Goal: Find specific page/section

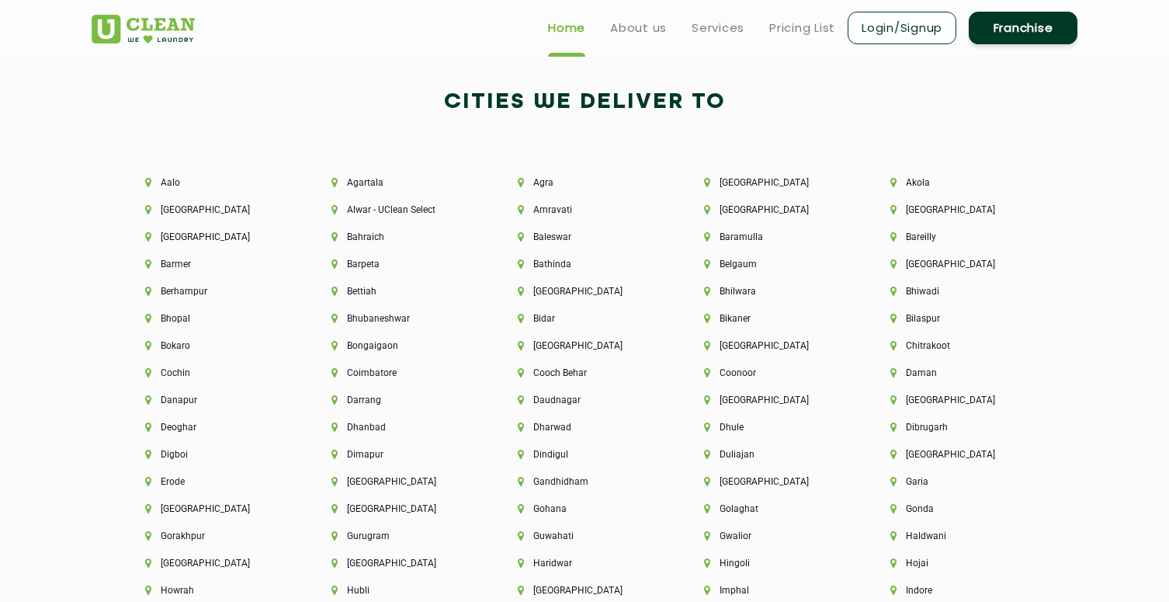
scroll to position [3305, 0]
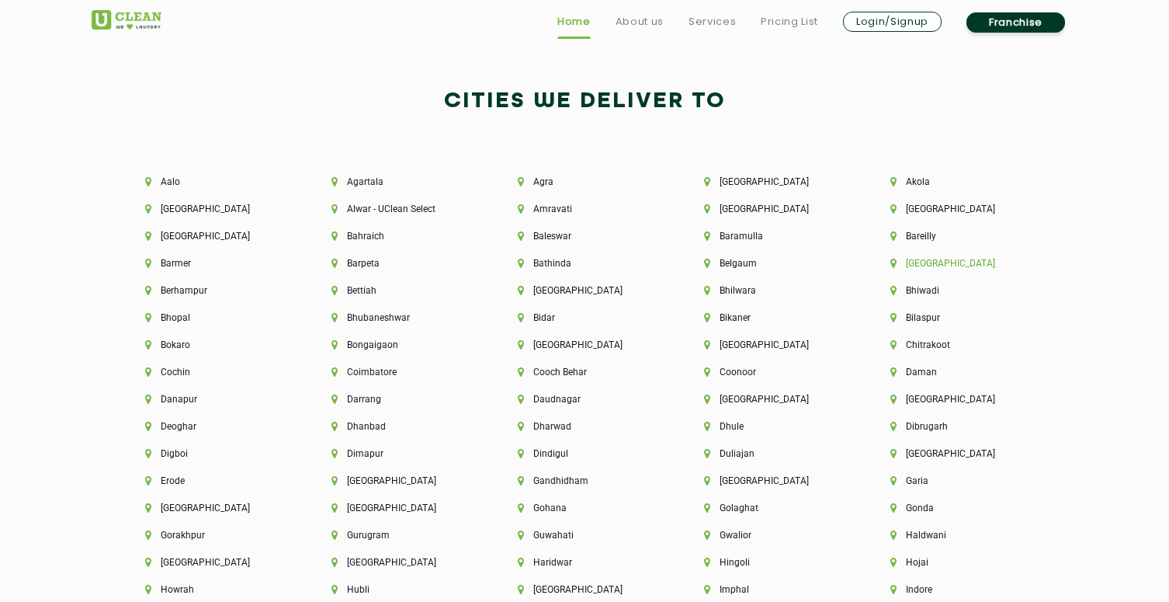
click at [914, 265] on li "[GEOGRAPHIC_DATA]" at bounding box center [957, 263] width 134 height 11
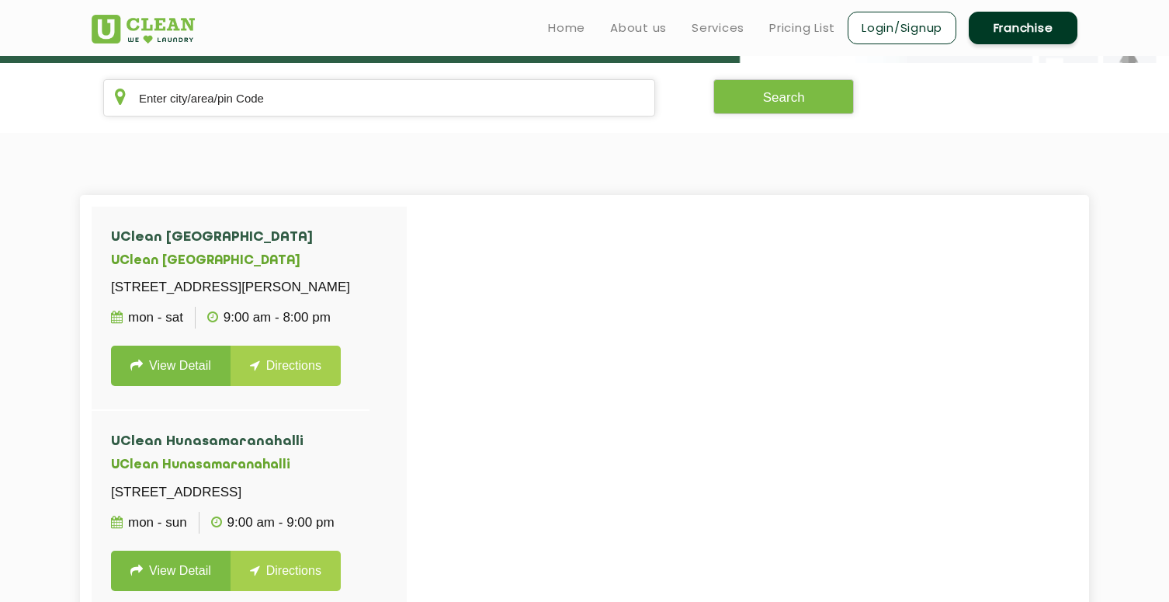
scroll to position [134, 0]
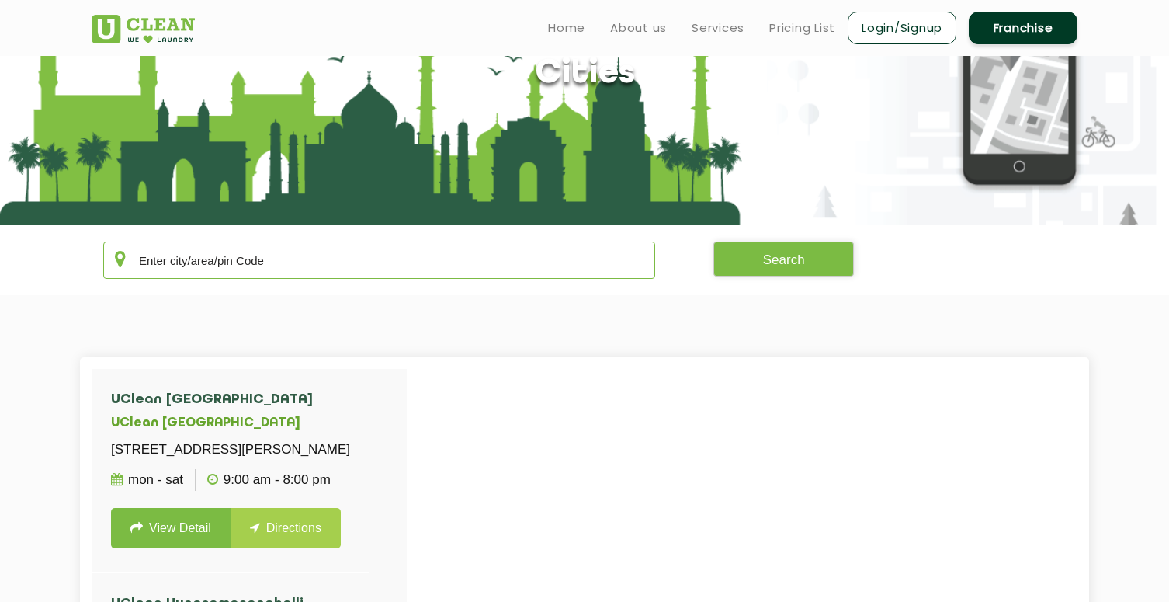
click at [493, 259] on input "text" at bounding box center [379, 259] width 552 height 37
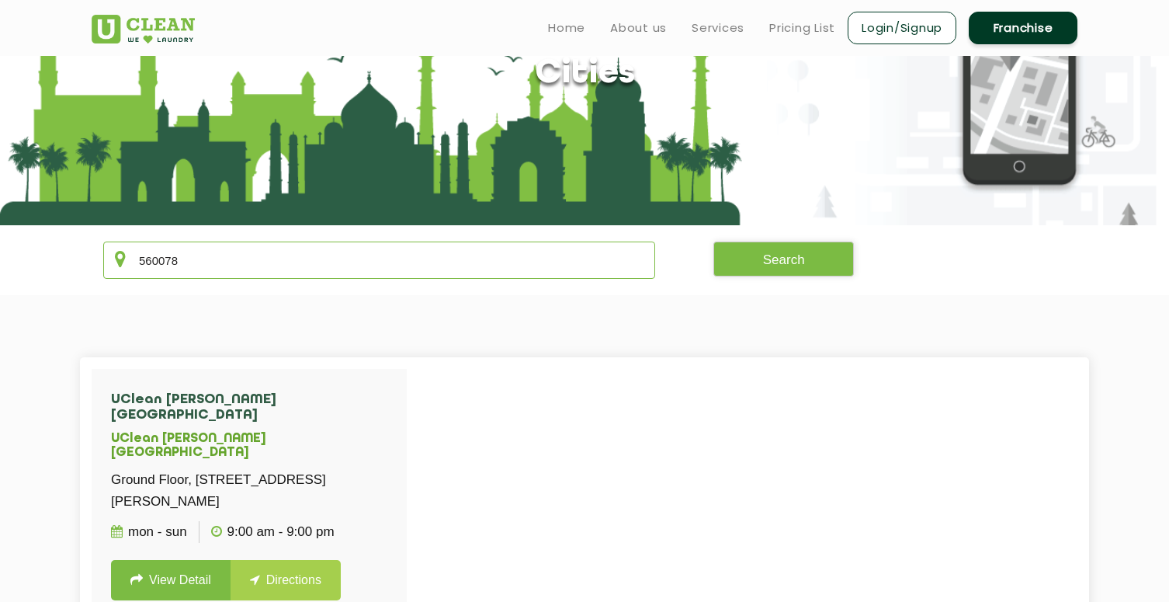
type input "560078"
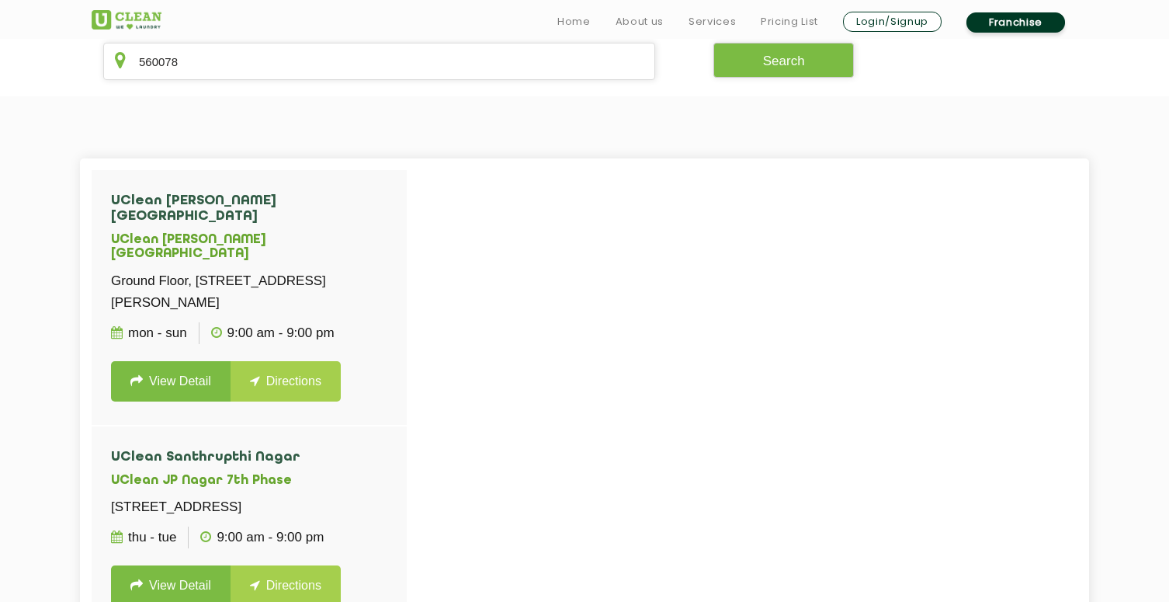
scroll to position [355, 0]
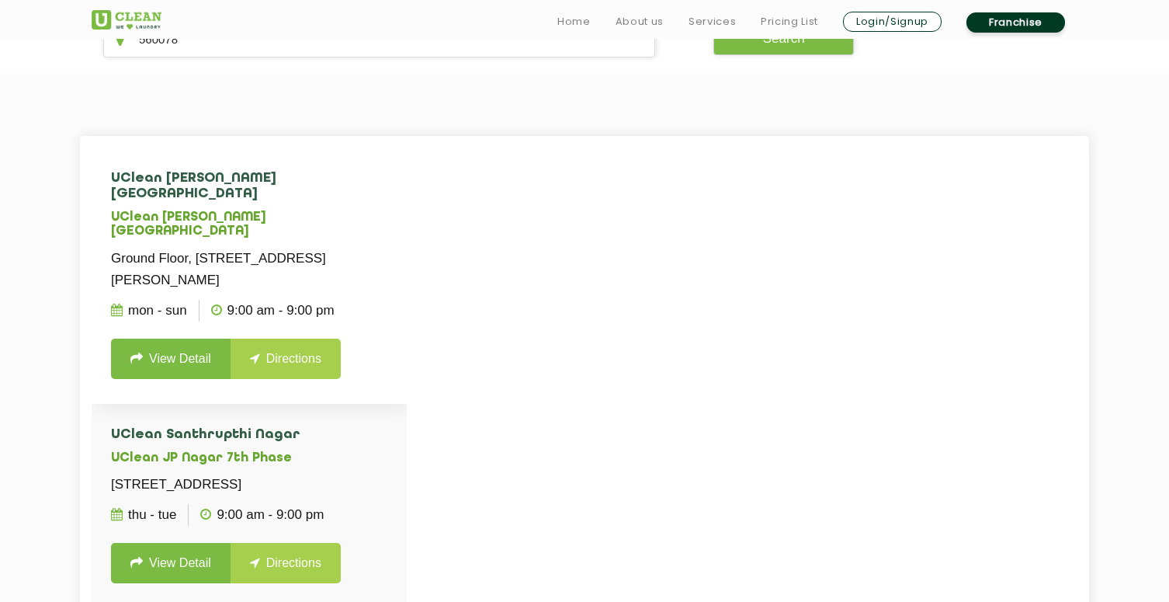
click at [161, 350] on link "View Detail" at bounding box center [171, 358] width 120 height 40
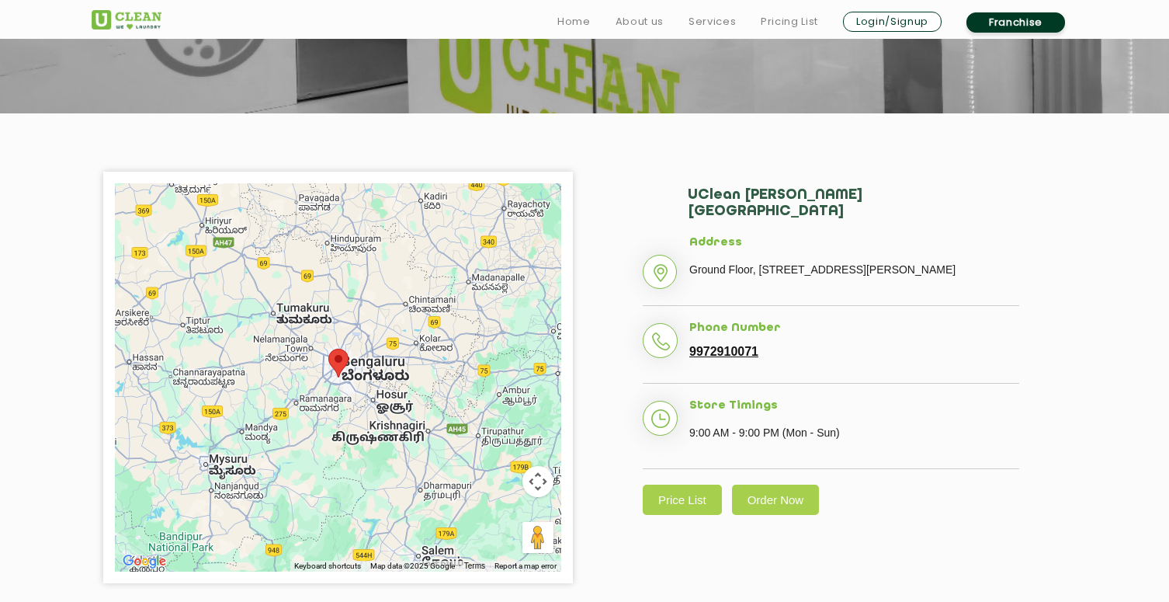
scroll to position [250, 0]
